Goal: Task Accomplishment & Management: Use online tool/utility

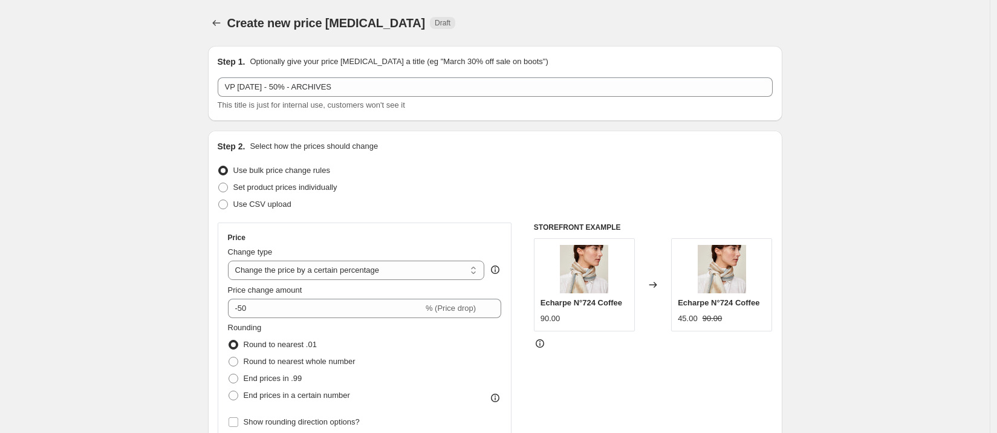
select select "percentage"
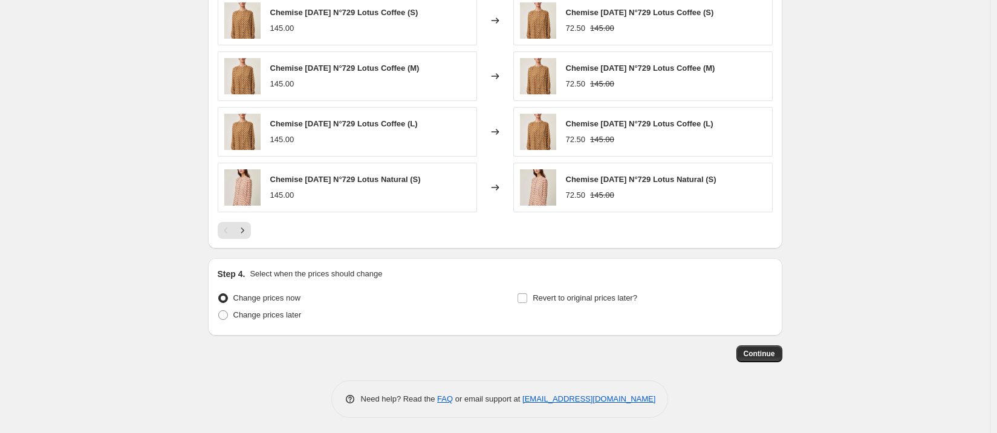
scroll to position [812, 0]
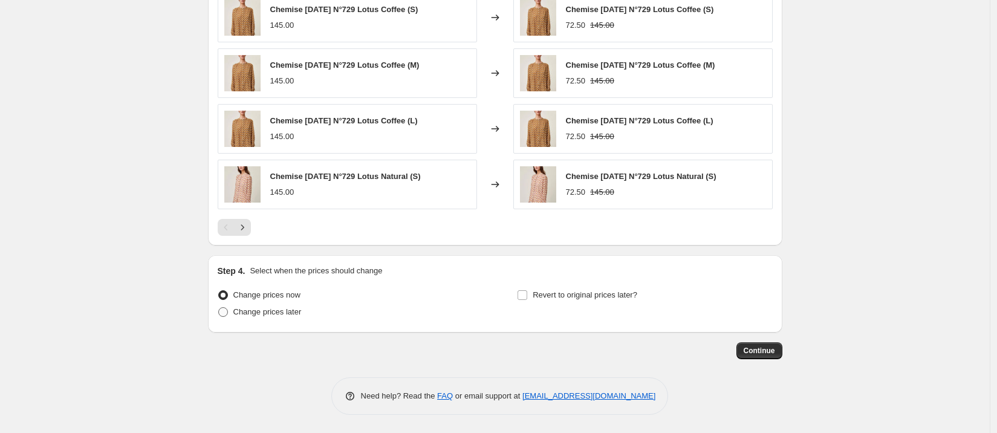
click at [302, 311] on span "Change prices later" at bounding box center [267, 311] width 68 height 9
click at [219, 308] on input "Change prices later" at bounding box center [218, 307] width 1 height 1
radio input "true"
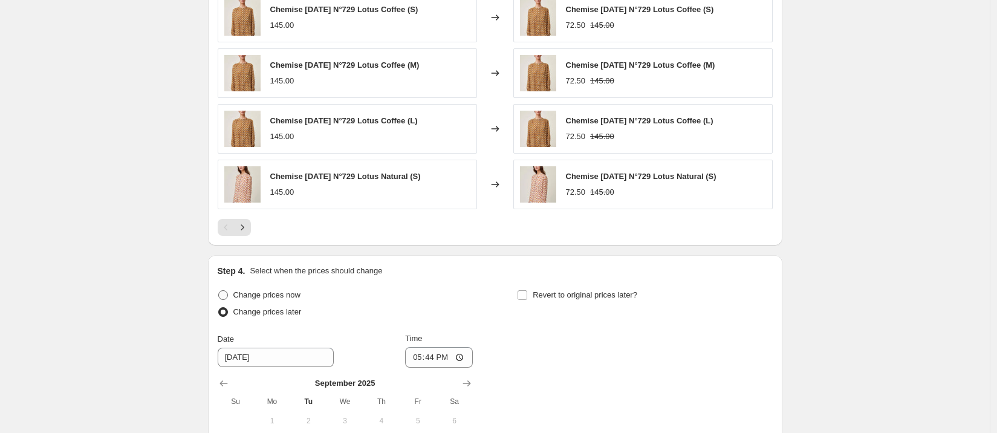
click at [297, 297] on span "Change prices now" at bounding box center [266, 294] width 67 height 9
click at [219, 291] on input "Change prices now" at bounding box center [218, 290] width 1 height 1
radio input "true"
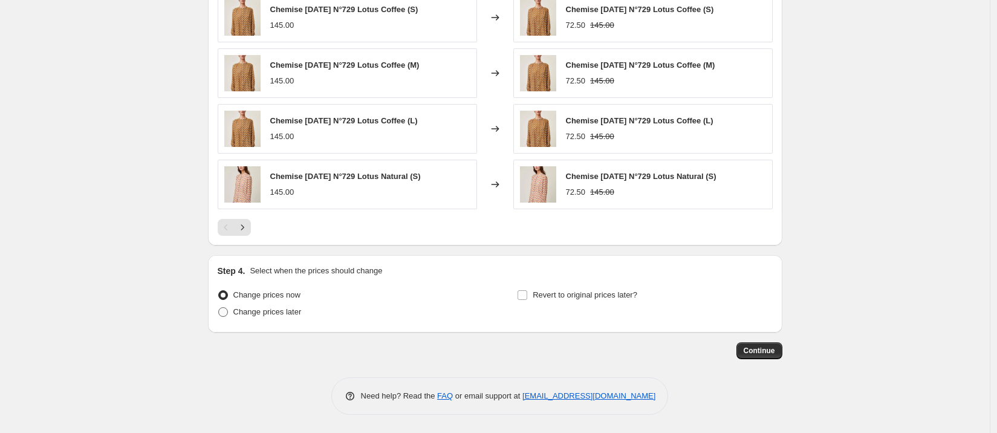
click at [302, 309] on span "Change prices later" at bounding box center [267, 311] width 68 height 9
click at [219, 308] on input "Change prices later" at bounding box center [218, 307] width 1 height 1
radio input "true"
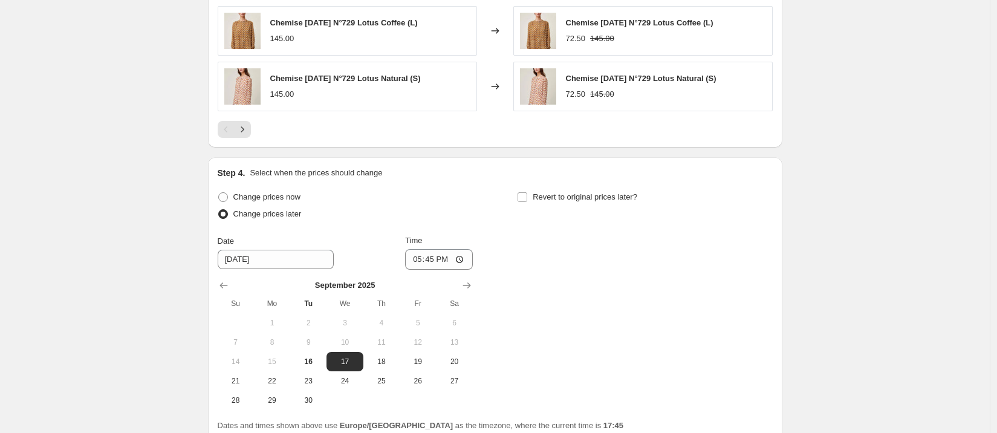
scroll to position [960, 0]
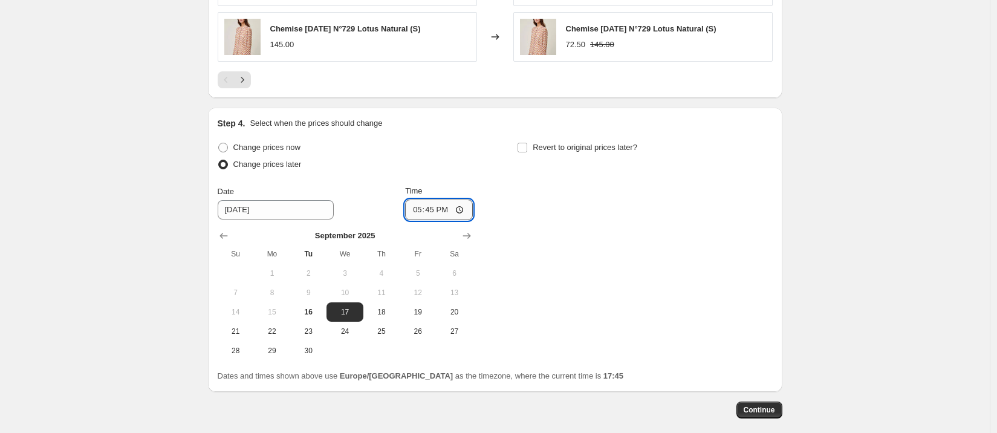
click at [434, 211] on input "17:45" at bounding box center [439, 209] width 68 height 21
click at [299, 149] on span "Change prices now" at bounding box center [266, 147] width 67 height 9
click at [219, 143] on input "Change prices now" at bounding box center [218, 143] width 1 height 1
radio input "true"
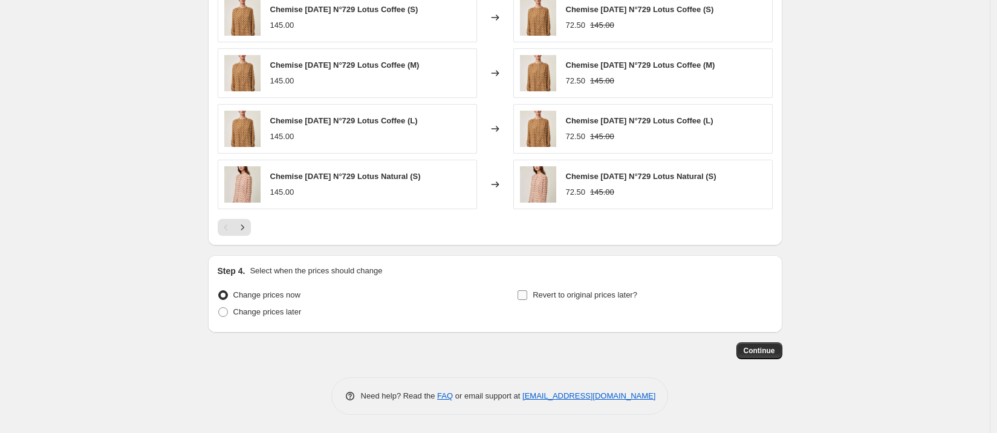
click at [596, 292] on span "Revert to original prices later?" at bounding box center [585, 294] width 105 height 9
click at [527, 292] on input "Revert to original prices later?" at bounding box center [522, 295] width 10 height 10
checkbox input "true"
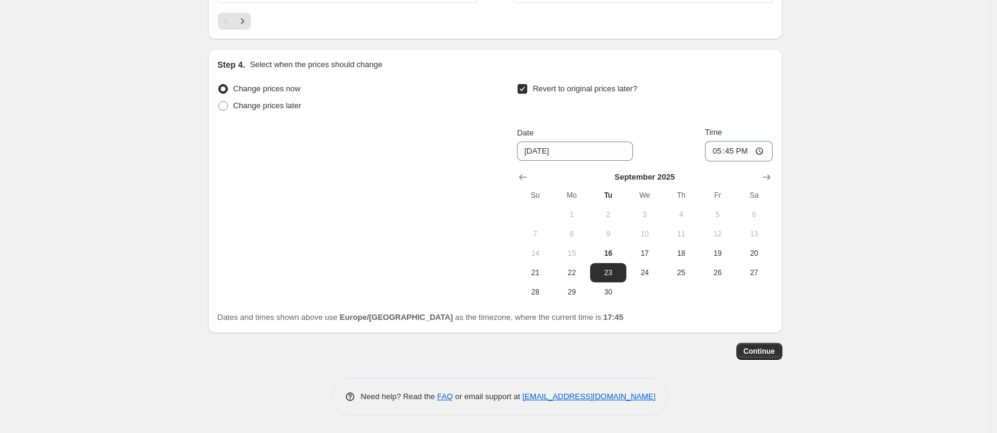
scroll to position [1019, 0]
click at [581, 272] on span "22" at bounding box center [572, 272] width 27 height 10
type input "[DATE]"
click at [733, 153] on input "17:45" at bounding box center [739, 150] width 68 height 21
type input "11:00"
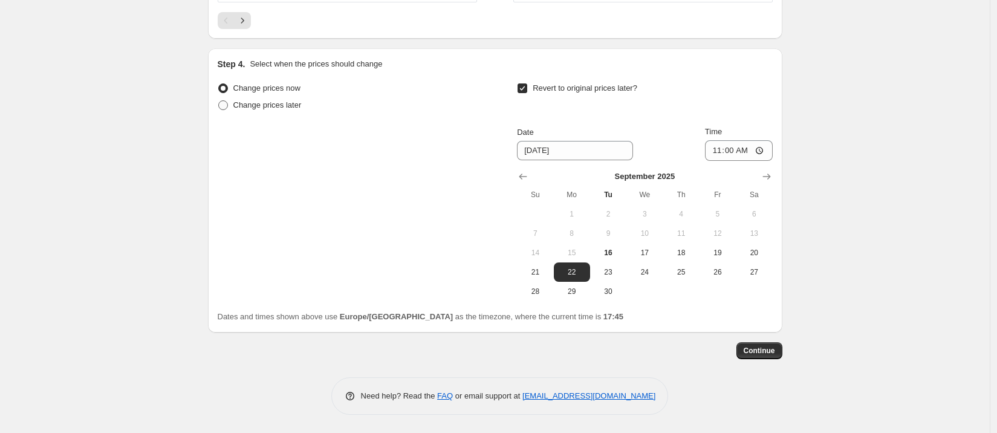
click at [302, 107] on span "Change prices later" at bounding box center [267, 104] width 68 height 9
click at [219, 101] on input "Change prices later" at bounding box center [218, 100] width 1 height 1
radio input "true"
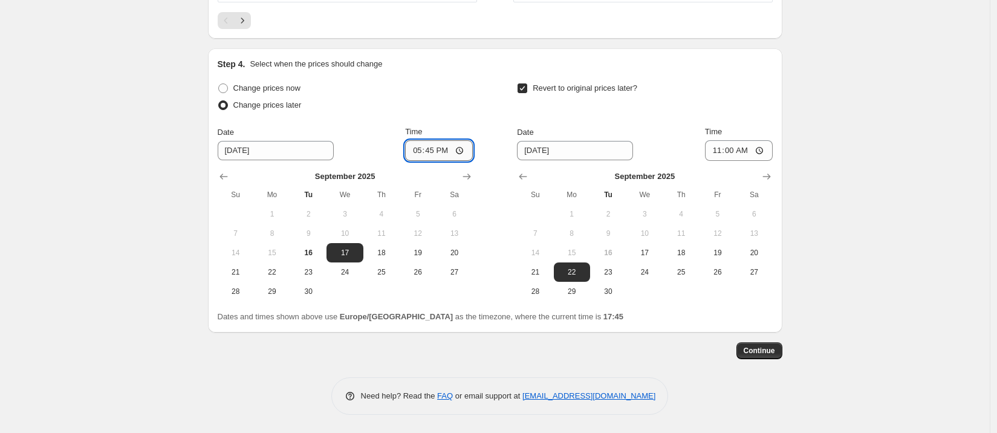
click at [447, 152] on input "17:45" at bounding box center [439, 150] width 68 height 21
type input "17:00"
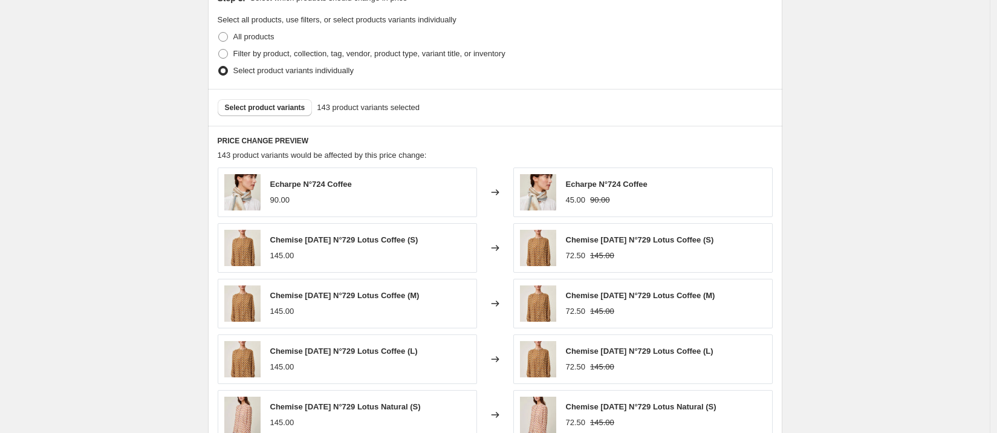
scroll to position [0, 0]
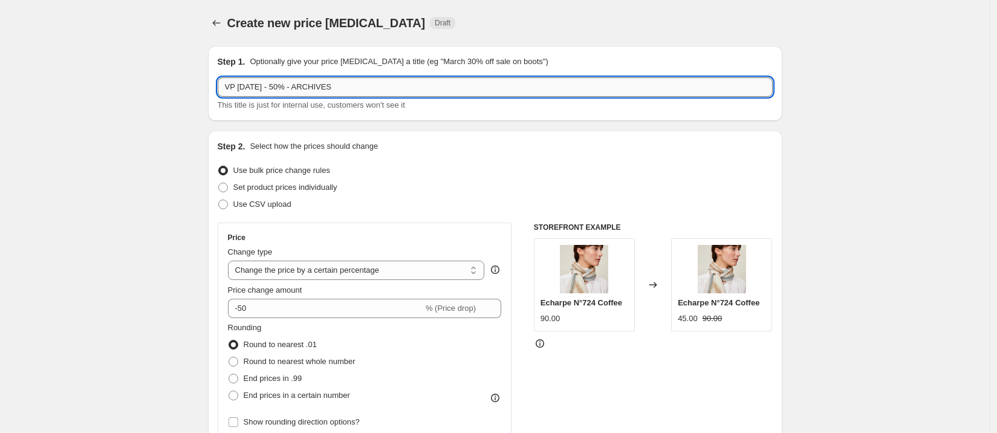
click at [331, 88] on input "VP [DATE] - 50% - ARCHIVES" at bounding box center [495, 86] width 555 height 19
type input "VP [DATE] - 50% - SS24"
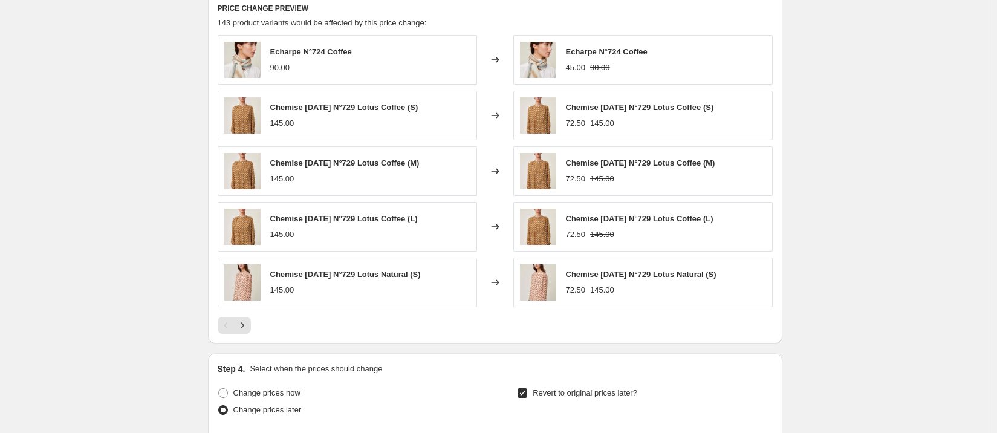
scroll to position [1019, 0]
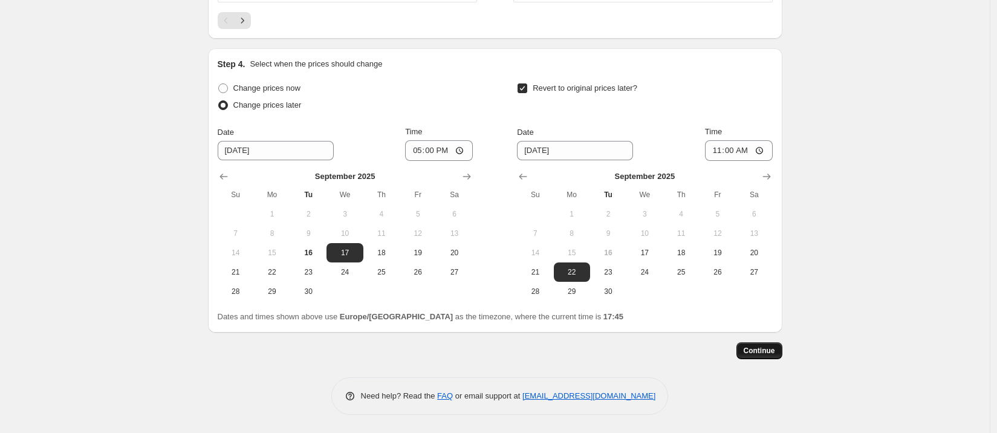
click at [765, 346] on span "Continue" at bounding box center [758, 351] width 31 height 10
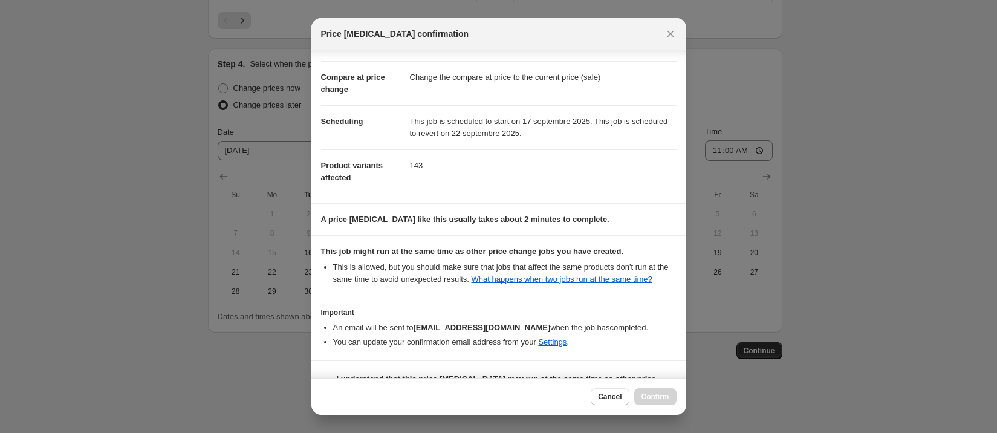
scroll to position [86, 0]
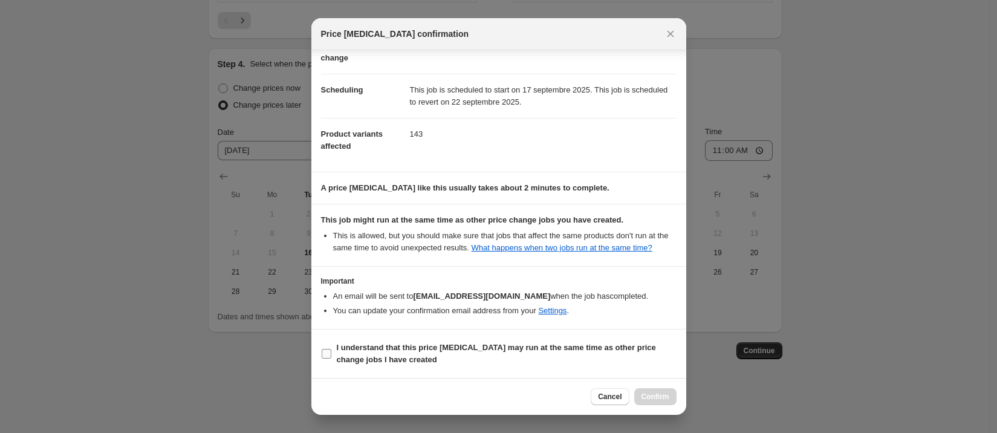
click at [361, 351] on b "I understand that this price [MEDICAL_DATA] may run at the same time as other p…" at bounding box center [496, 353] width 319 height 21
click at [331, 351] on input "I understand that this price [MEDICAL_DATA] may run at the same time as other p…" at bounding box center [327, 354] width 10 height 10
checkbox input "true"
click at [661, 398] on span "Confirm" at bounding box center [655, 397] width 28 height 10
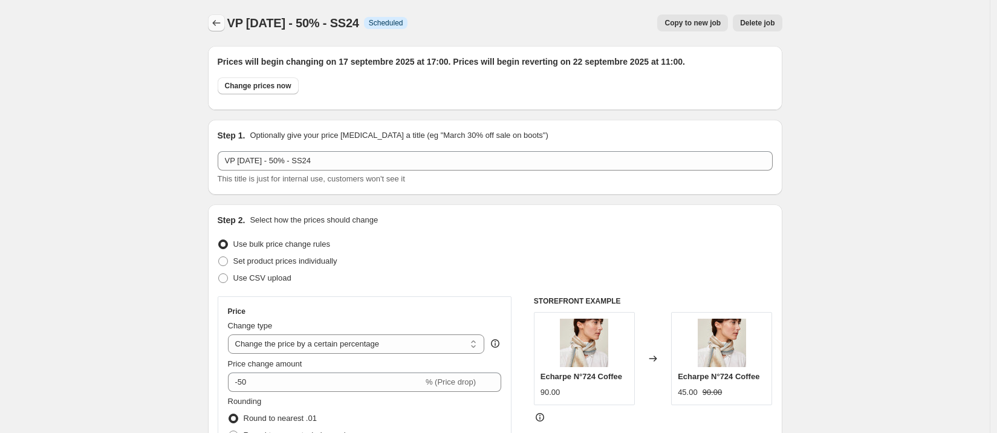
click at [216, 21] on icon "Price change jobs" at bounding box center [216, 23] width 12 height 12
